Goal: Task Accomplishment & Management: Manage account settings

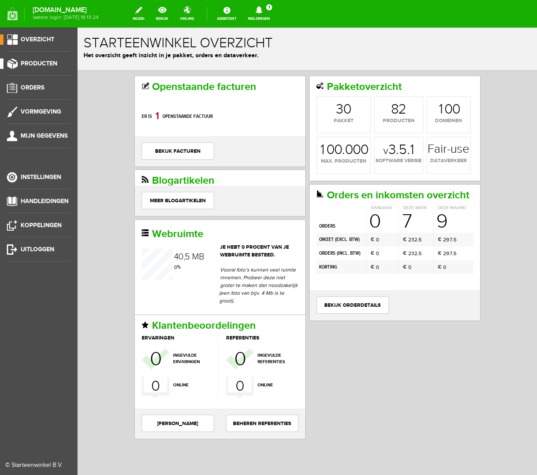
click at [38, 63] on span "Producten" at bounding box center [39, 63] width 37 height 7
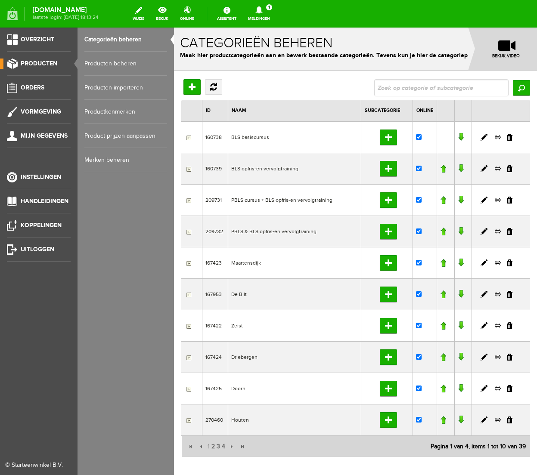
click at [106, 64] on link "Producten beheren" at bounding box center [125, 64] width 83 height 24
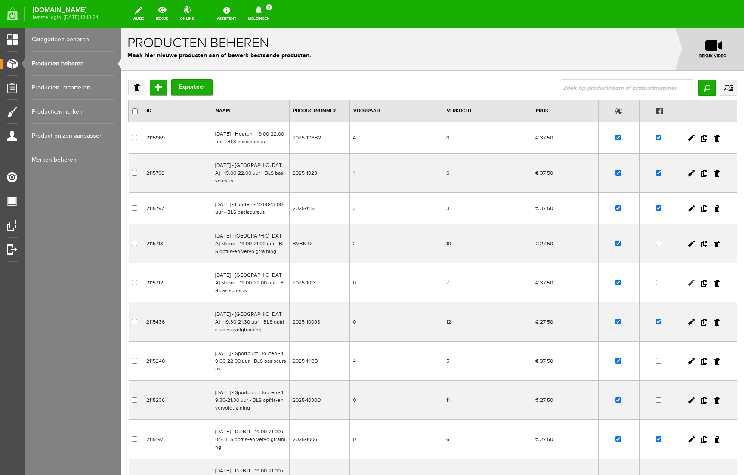
click at [536, 287] on link at bounding box center [691, 283] width 7 height 7
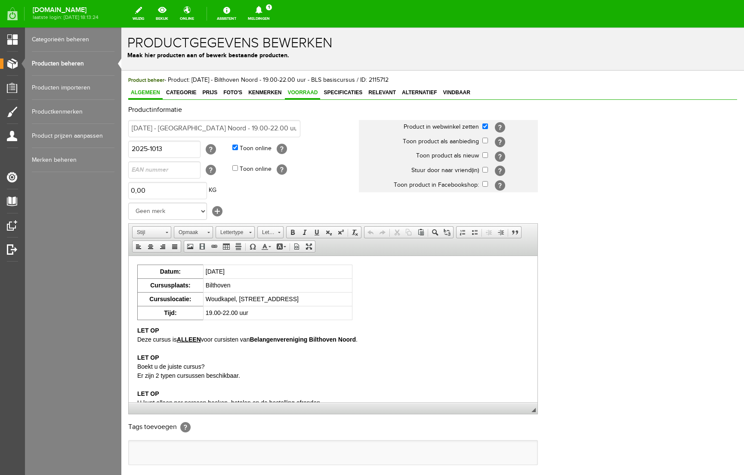
click at [303, 89] on link "Voorraad" at bounding box center [302, 93] width 35 height 12
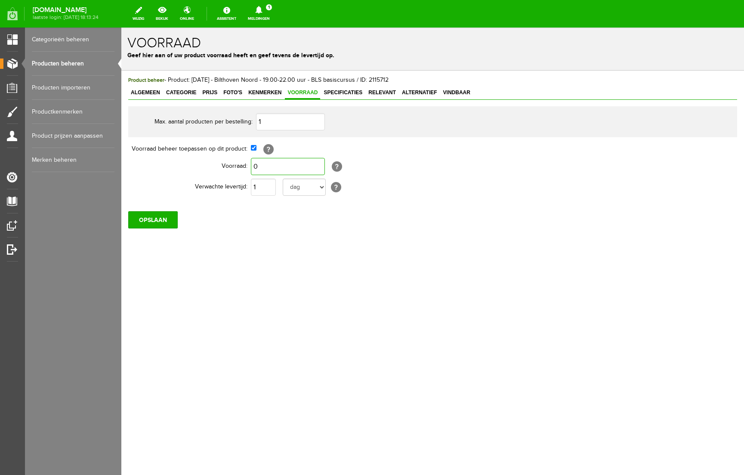
click at [260, 170] on input "0" at bounding box center [288, 166] width 74 height 17
type input "1"
drag, startPoint x: 271, startPoint y: 267, endPoint x: 179, endPoint y: 238, distance: 96.8
click at [271, 267] on div "Product beheer - Product: [DATE] - Bilthoven Noord - 19.00-22.00 uur - BLS basi…" at bounding box center [432, 182] width 623 height 222
click at [157, 219] on input "OPSLAAN" at bounding box center [152, 219] width 49 height 17
